Goal: Information Seeking & Learning: Learn about a topic

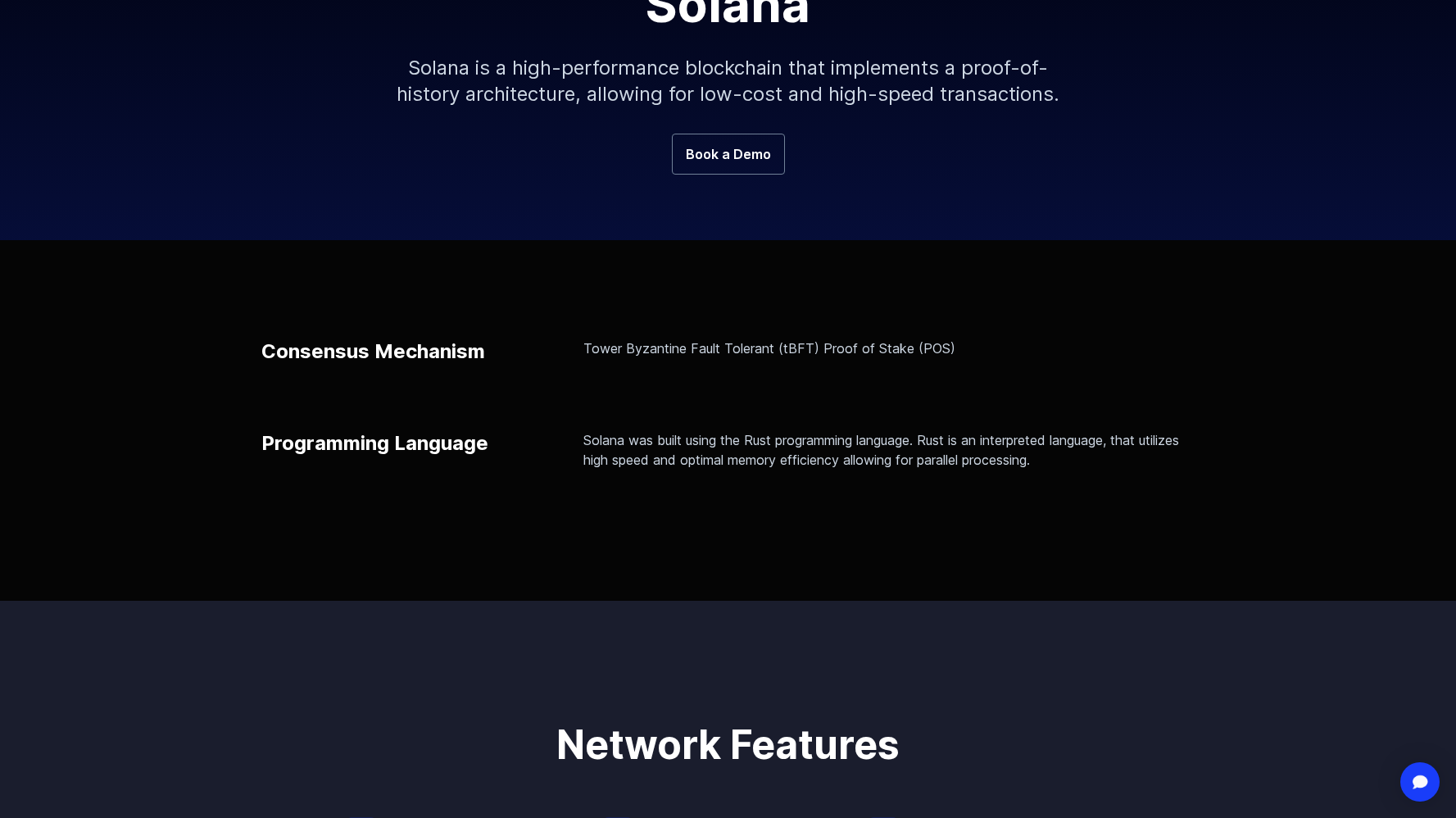
scroll to position [328, 0]
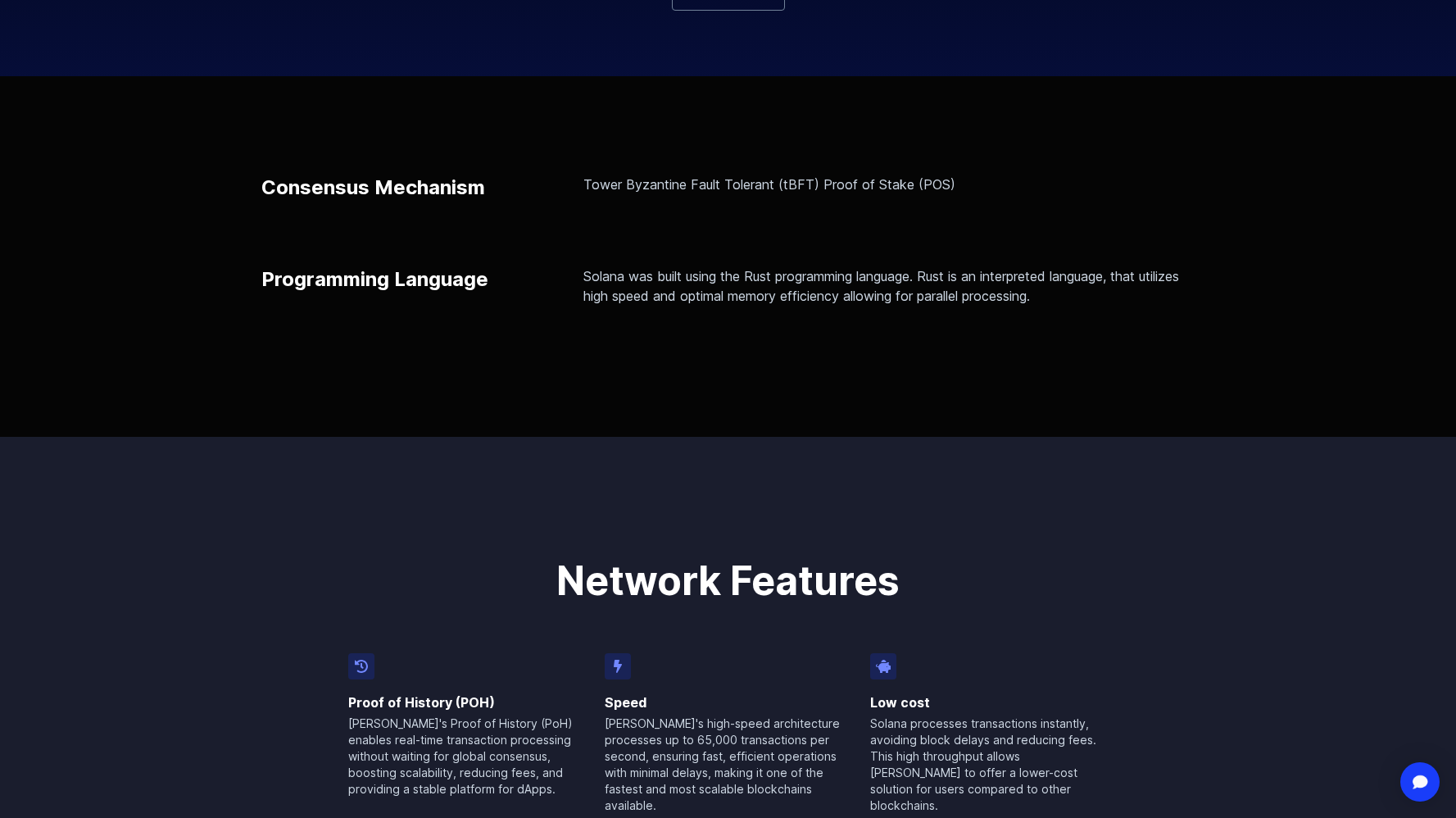
scroll to position [492, 0]
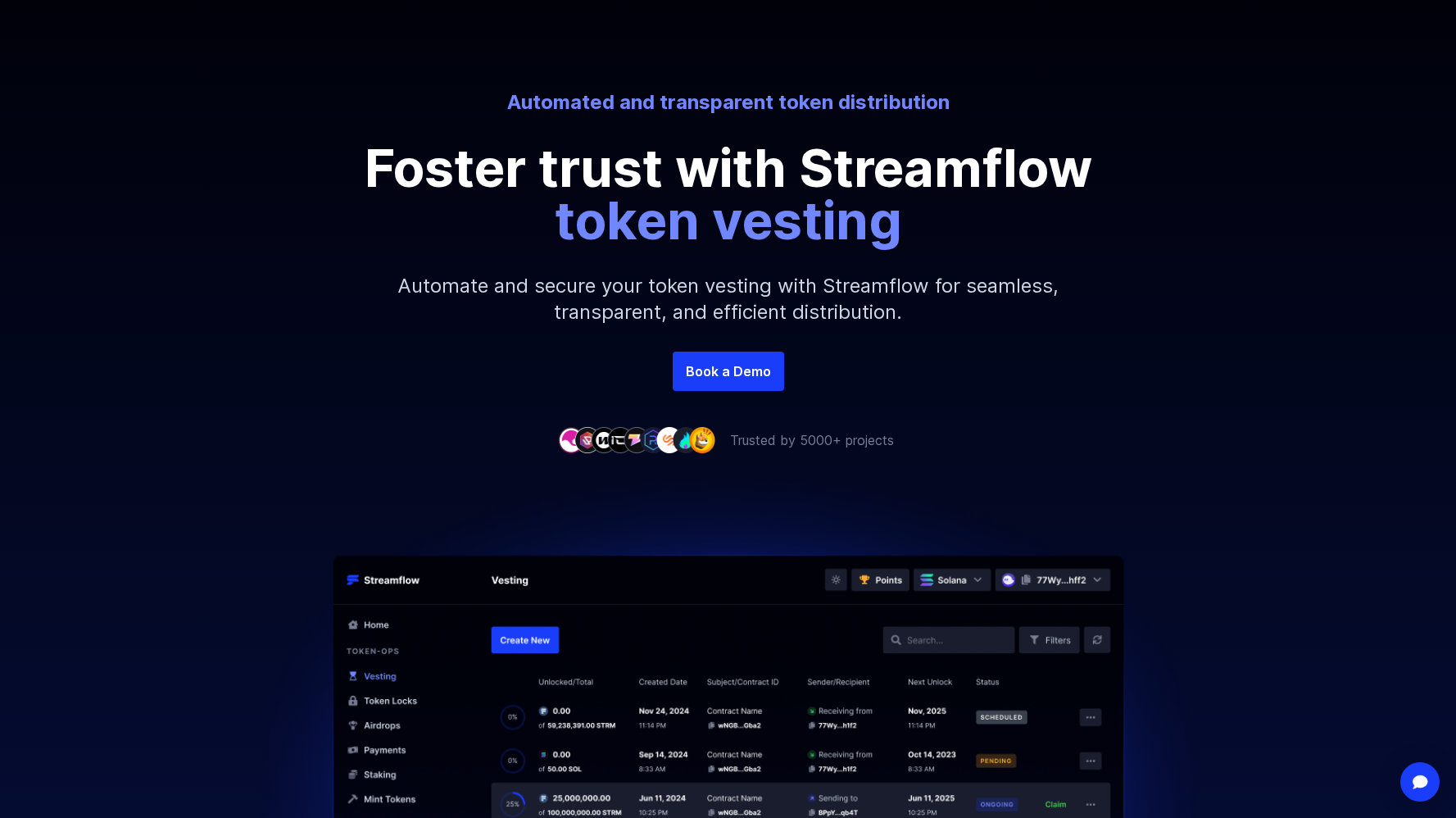
scroll to position [164, 0]
